Goal: Navigation & Orientation: Find specific page/section

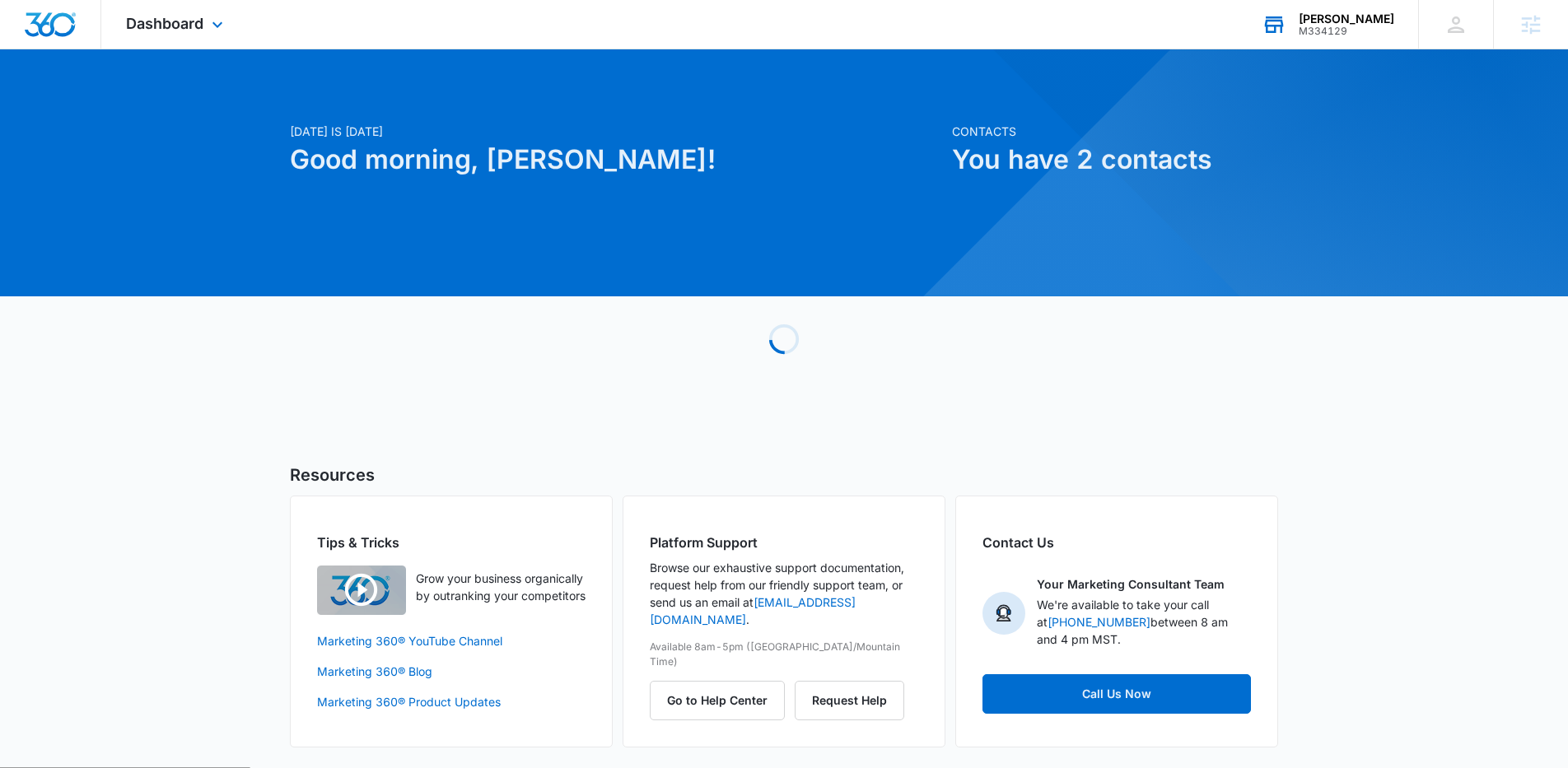
click at [1364, 26] on div "M334129" at bounding box center [1347, 31] width 96 height 12
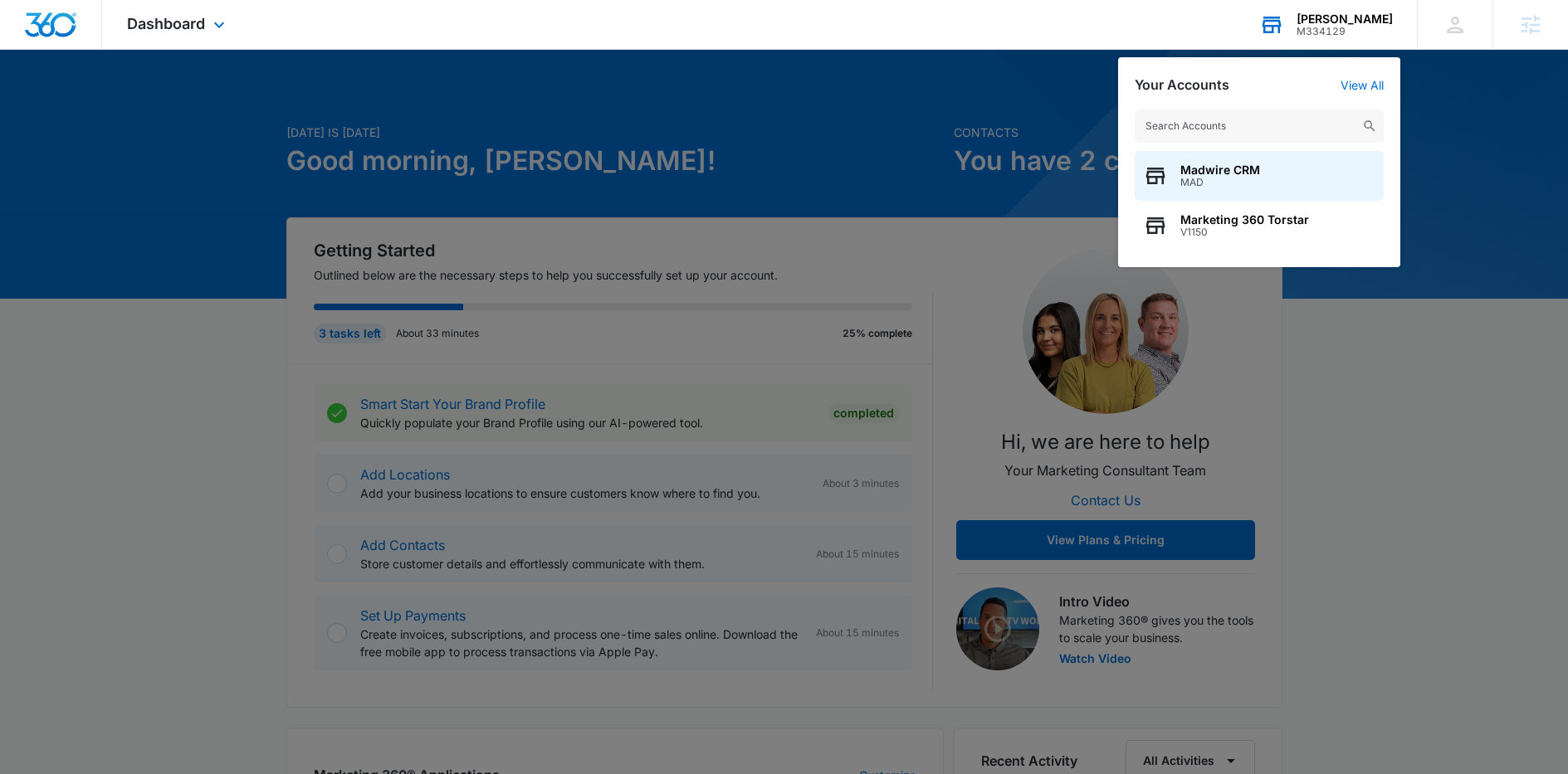
click at [1373, 26] on div "M334129" at bounding box center [1345, 32] width 97 height 12
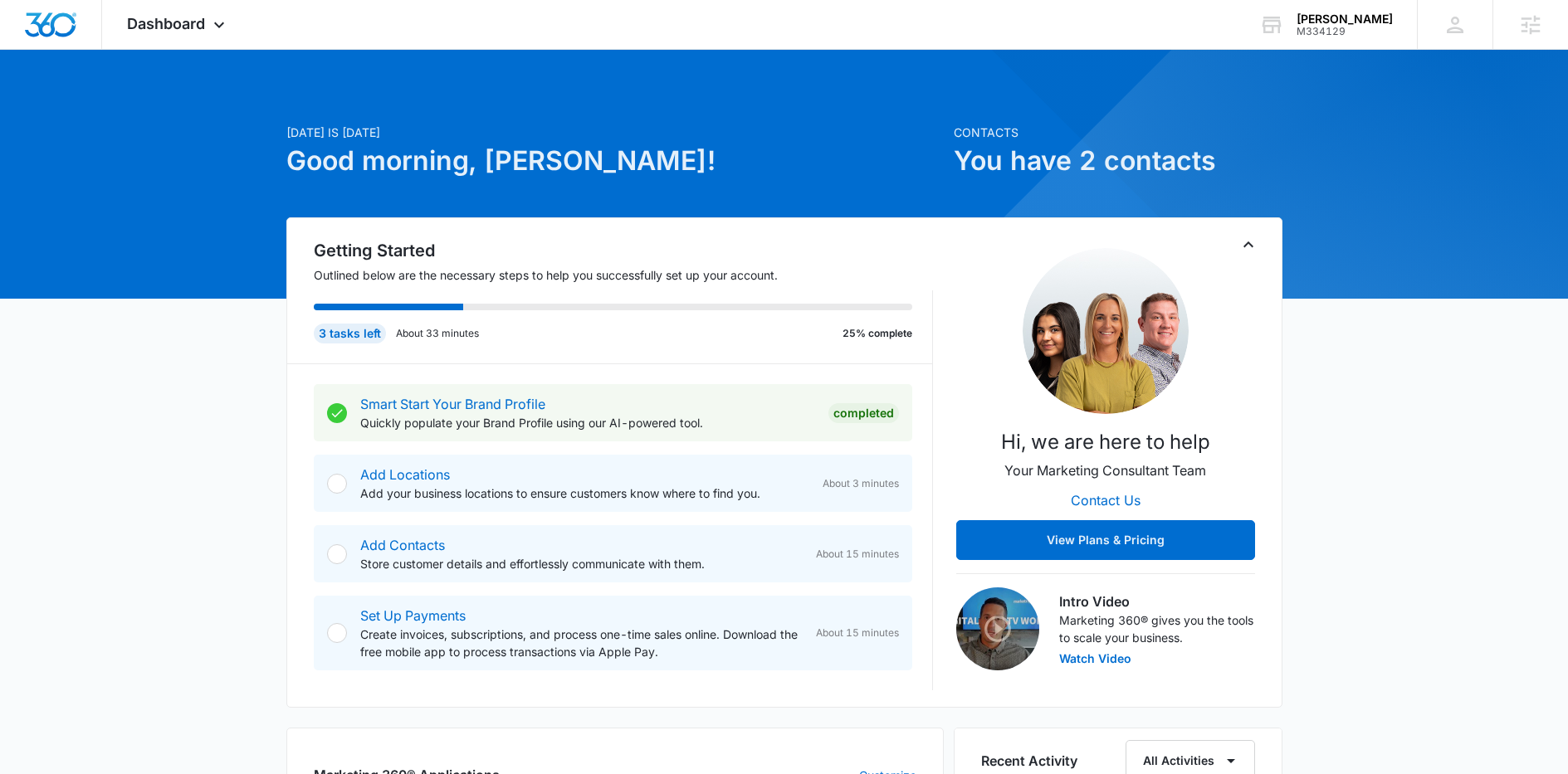
click at [197, 17] on span "Dashboard" at bounding box center [166, 23] width 78 height 17
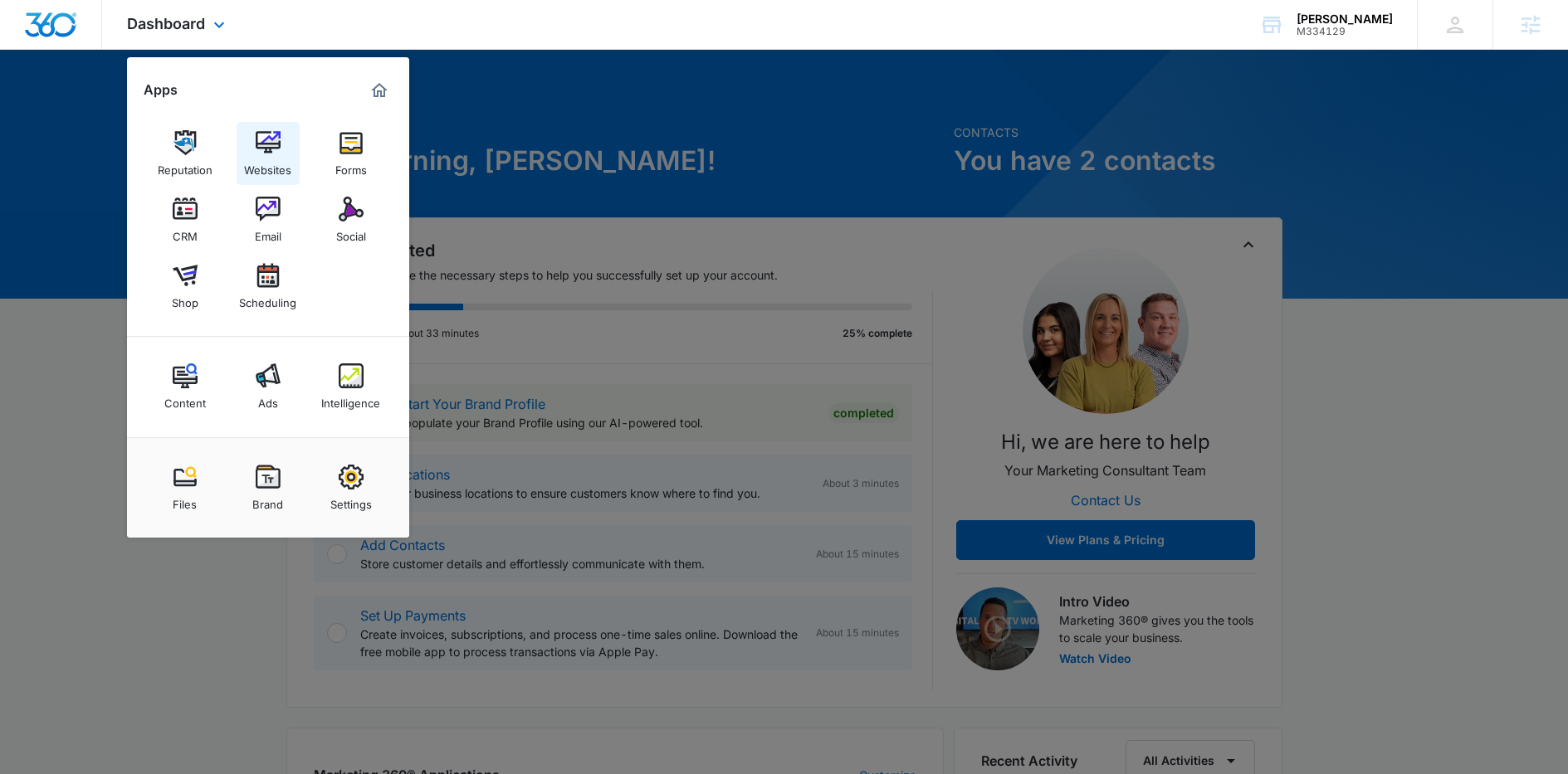
click at [268, 156] on div "Websites" at bounding box center [267, 166] width 47 height 22
